Goal: Task Accomplishment & Management: Manage account settings

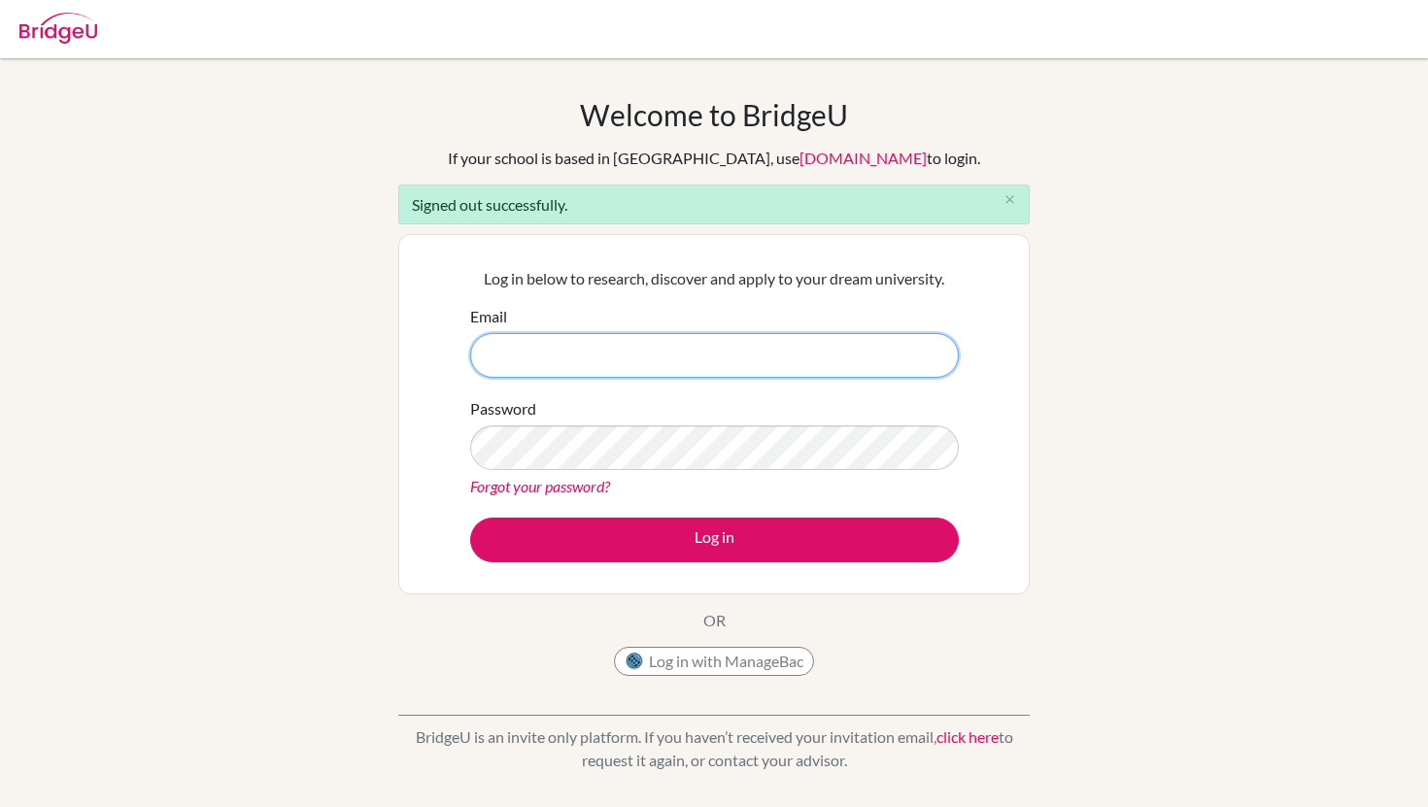
click at [608, 334] on input "Email" at bounding box center [714, 355] width 489 height 45
type input "you"
type input "yousef/al"
click at [608, 334] on input "Email" at bounding box center [714, 355] width 489 height 45
click at [52, 19] on img at bounding box center [58, 28] width 78 height 31
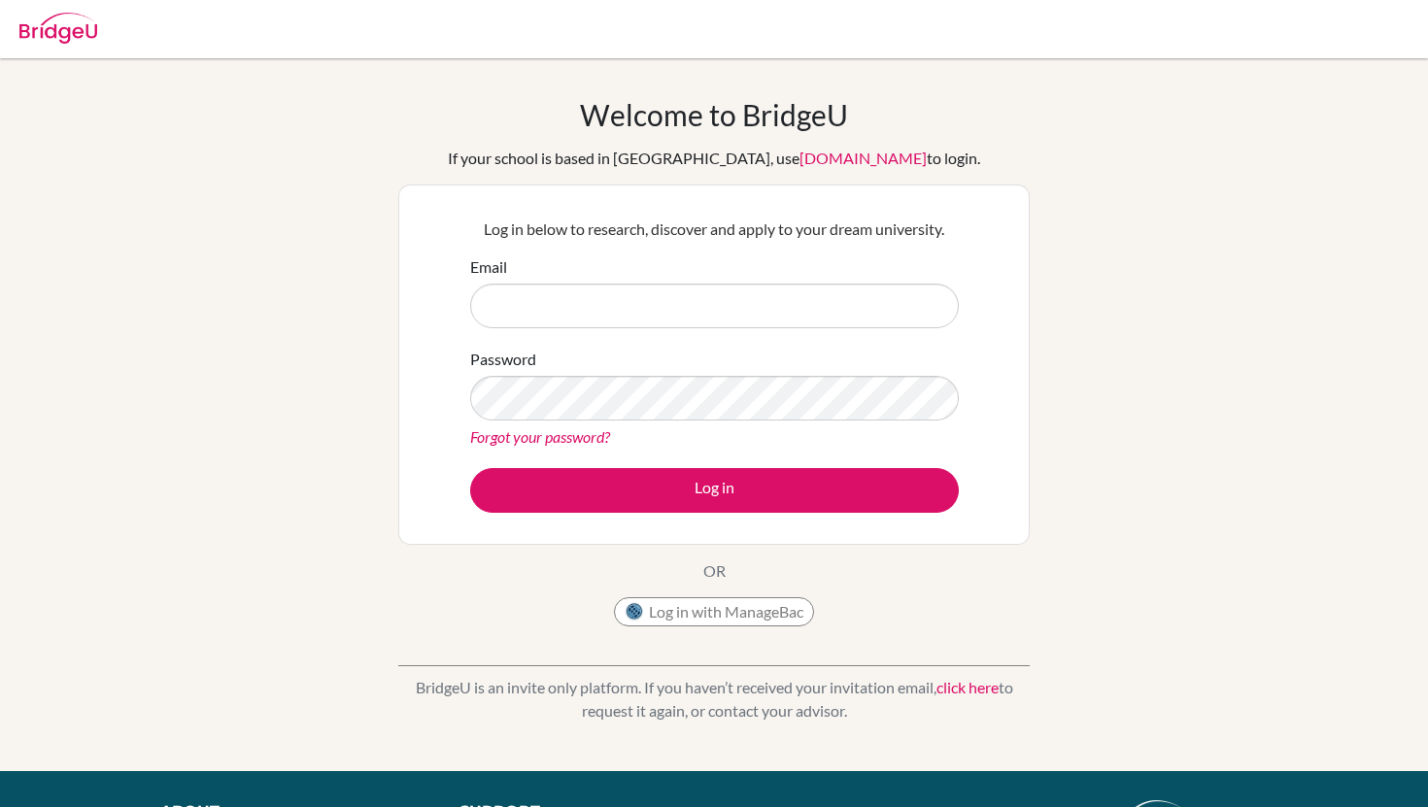
click at [530, 335] on form "Email Password Forgot your password? Log in" at bounding box center [714, 384] width 489 height 257
click at [530, 324] on input "Email" at bounding box center [714, 306] width 489 height 45
type input "[EMAIL_ADDRESS][DOMAIN_NAME]"
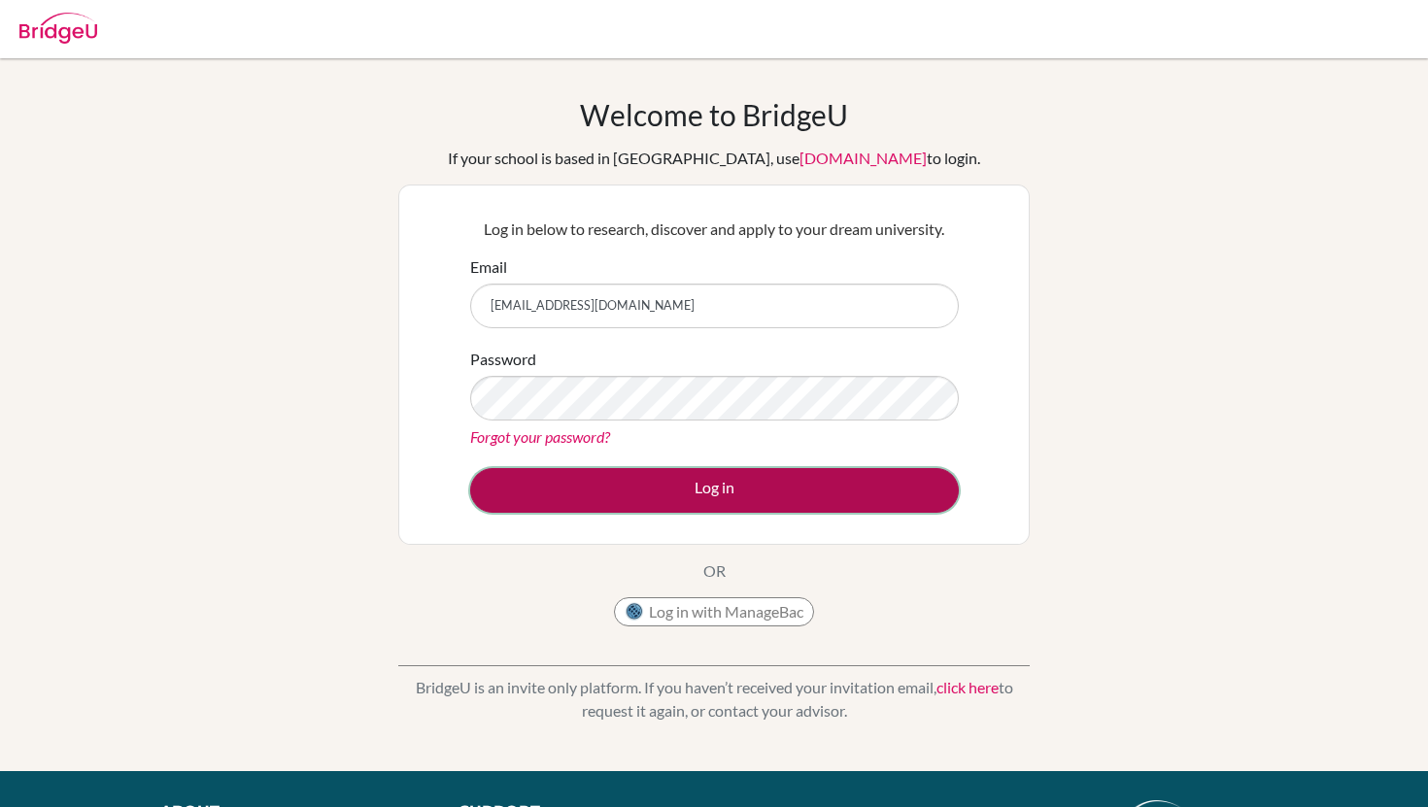
click at [580, 509] on button "Log in" at bounding box center [714, 490] width 489 height 45
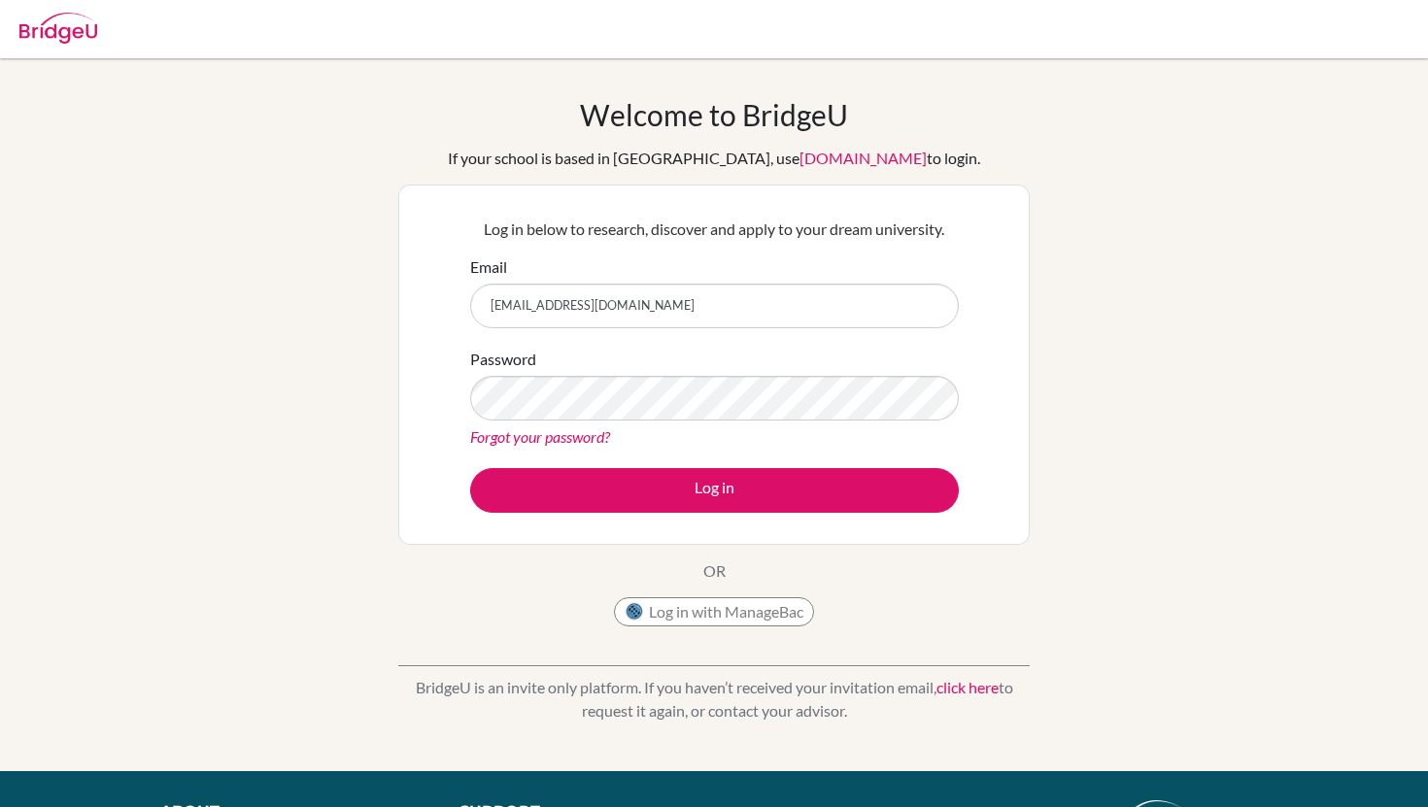
click at [571, 424] on div "Password Forgot your password?" at bounding box center [714, 398] width 489 height 101
click at [561, 447] on div "Forgot your password?" at bounding box center [714, 437] width 489 height 23
click at [561, 442] on link "Forgot your password?" at bounding box center [540, 436] width 140 height 18
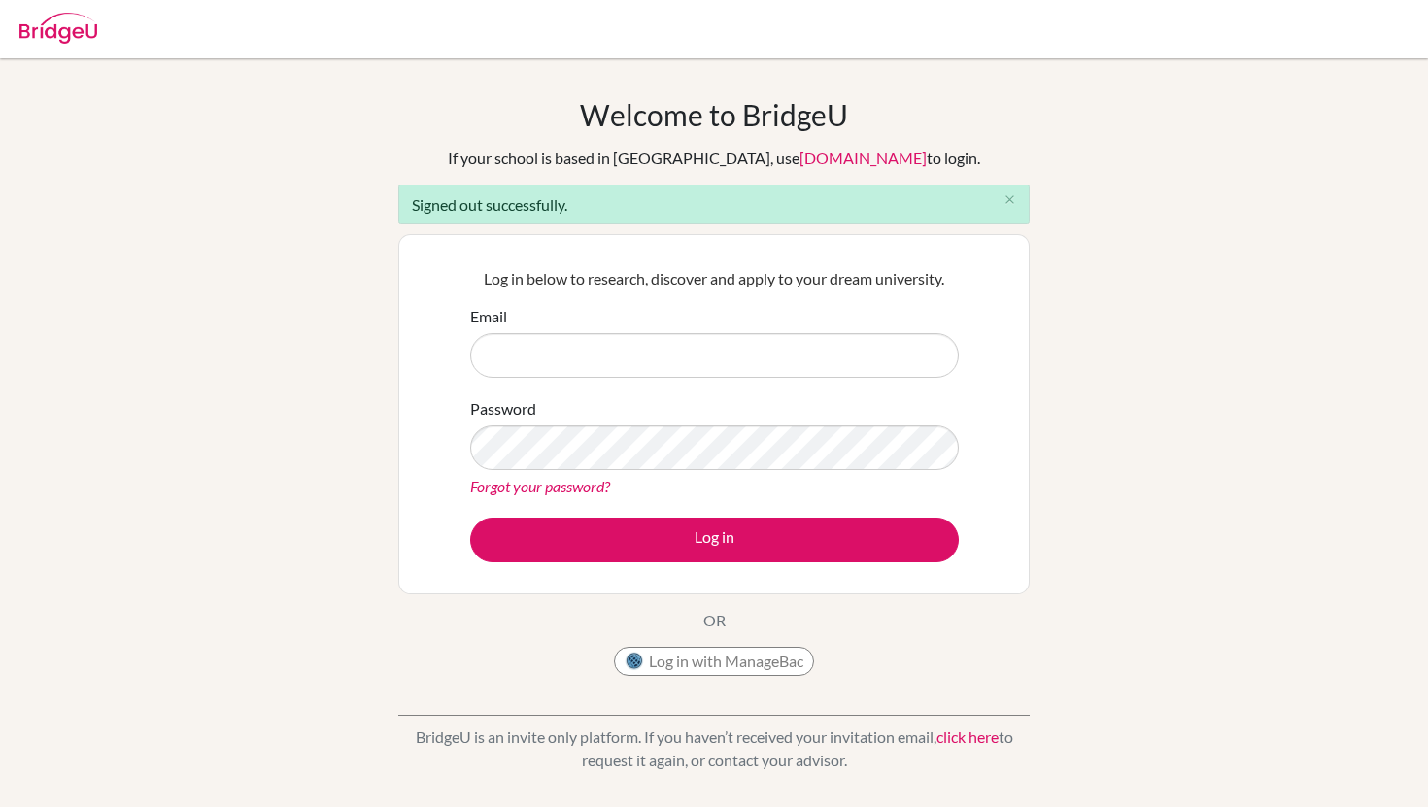
click at [264, 432] on div "Welcome to BridgeU If your school is based in China, use app.bridge-u.com.cn to…" at bounding box center [714, 439] width 1428 height 685
click at [562, 485] on link "Forgot your password?" at bounding box center [540, 486] width 140 height 18
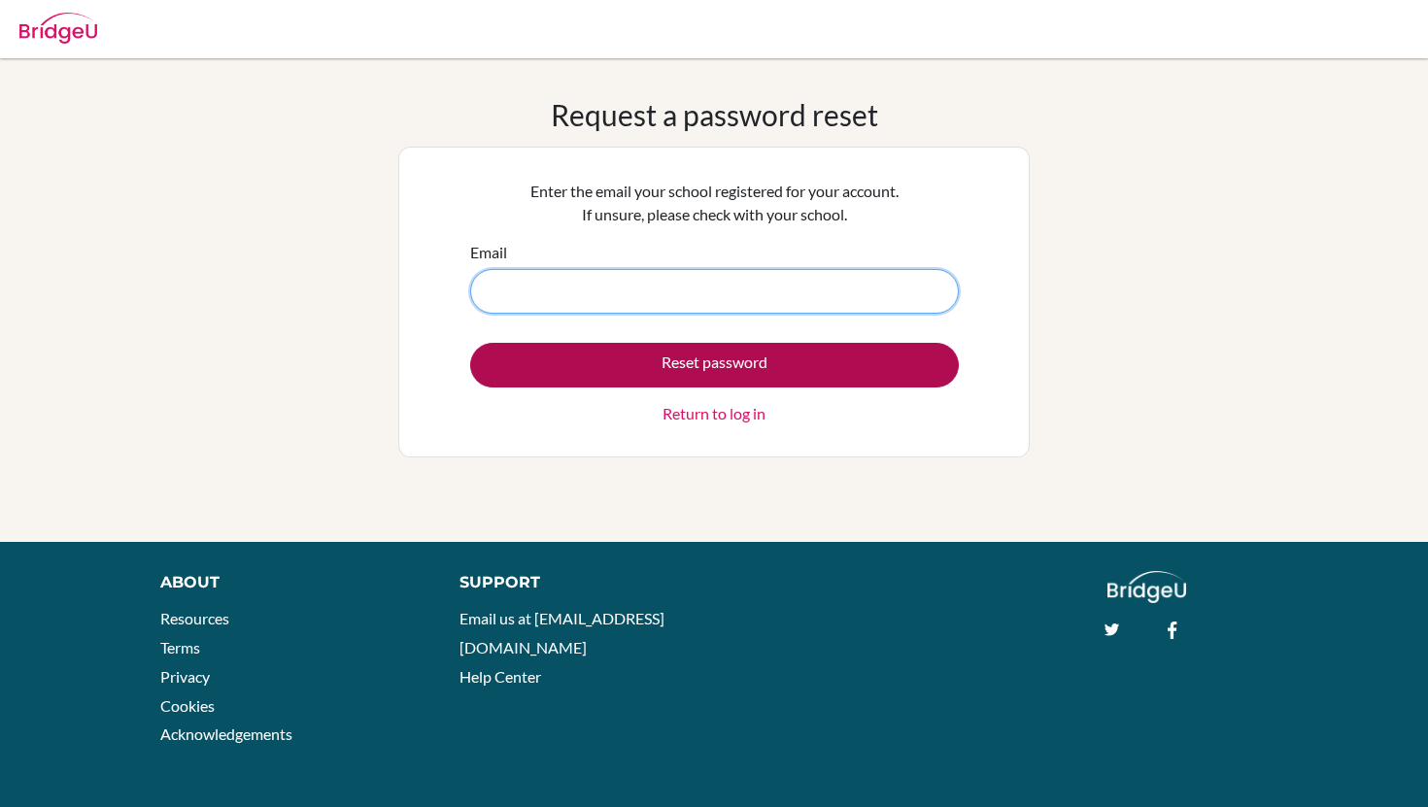
type input "[EMAIL_ADDRESS][DOMAIN_NAME]"
click at [470, 343] on button "Reset password" at bounding box center [714, 365] width 489 height 45
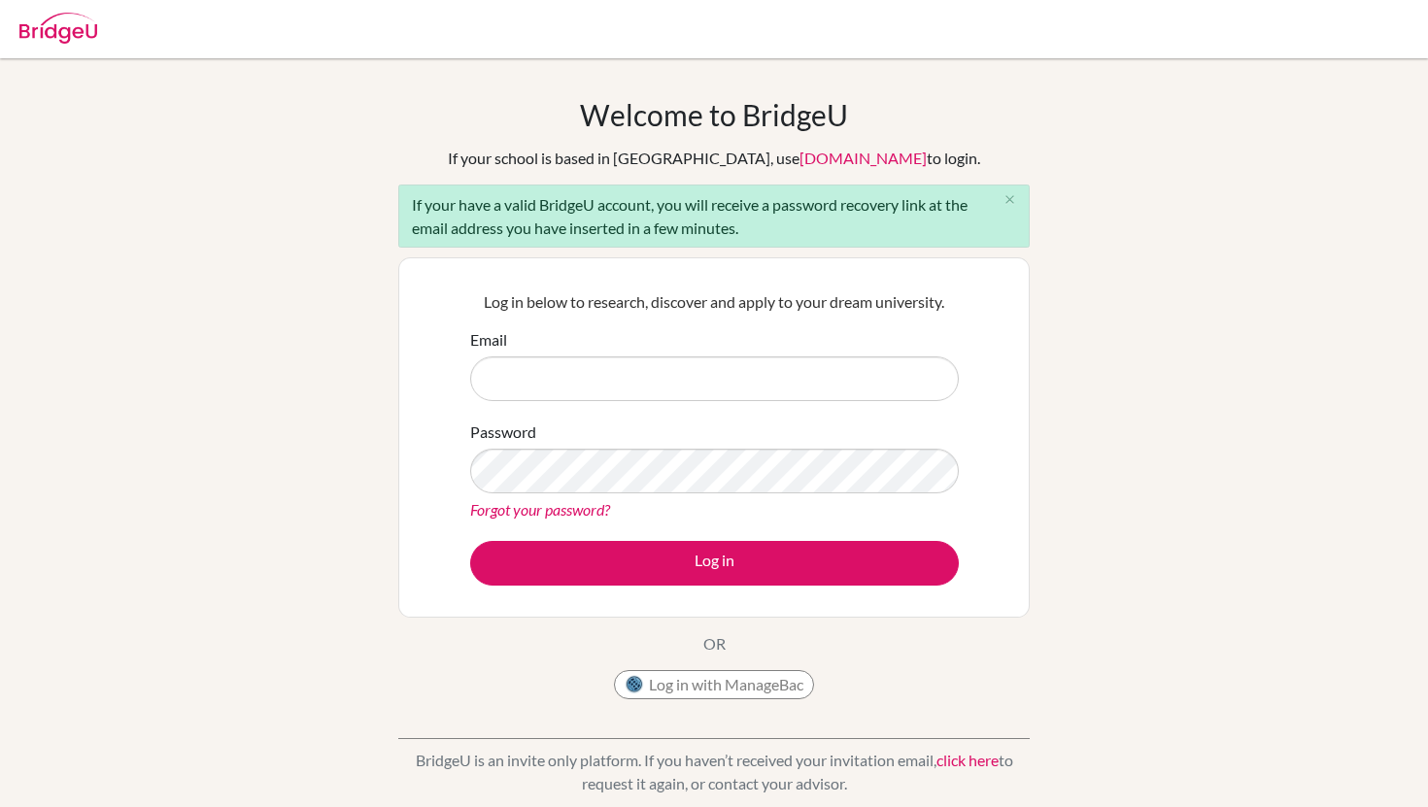
click at [323, 425] on div "Welcome to [GEOGRAPHIC_DATA] If your school is based in [GEOGRAPHIC_DATA], use …" at bounding box center [714, 451] width 1428 height 708
click at [637, 380] on input "Email" at bounding box center [714, 379] width 489 height 45
type input "[EMAIL_ADDRESS][DOMAIN_NAME]"
click at [662, 440] on div "Password Forgot your password?" at bounding box center [714, 471] width 489 height 101
click at [470, 541] on button "Log in" at bounding box center [714, 563] width 489 height 45
